Goal: Register for event/course

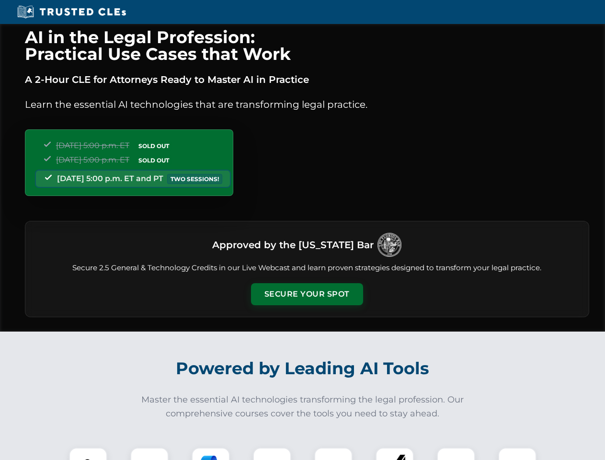
click at [307, 294] on button "Secure Your Spot" at bounding box center [307, 294] width 112 height 22
click at [88, 454] on img at bounding box center [88, 467] width 28 height 28
